Goal: Task Accomplishment & Management: Manage account settings

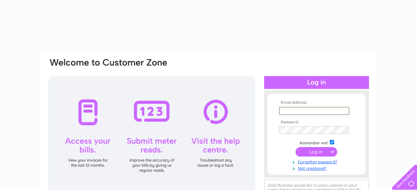
click at [303, 112] on input "text" at bounding box center [314, 111] width 70 height 8
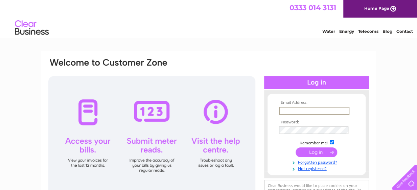
type input "[EMAIL_ADDRESS][DOMAIN_NAME]"
click at [312, 152] on input "submit" at bounding box center [316, 151] width 42 height 9
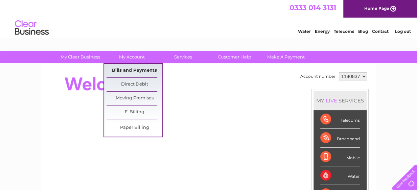
click at [137, 68] on link "Bills and Payments" at bounding box center [134, 71] width 56 height 14
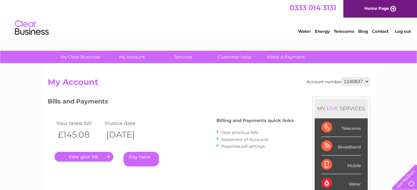
click at [85, 157] on link "." at bounding box center [83, 157] width 59 height 10
click at [92, 156] on link "." at bounding box center [83, 157] width 59 height 10
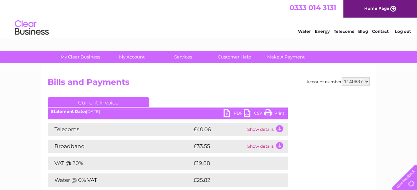
click at [236, 112] on link "PDF" at bounding box center [233, 114] width 20 height 10
click at [274, 113] on link "Print" at bounding box center [274, 114] width 20 height 10
